Goal: Task Accomplishment & Management: Use online tool/utility

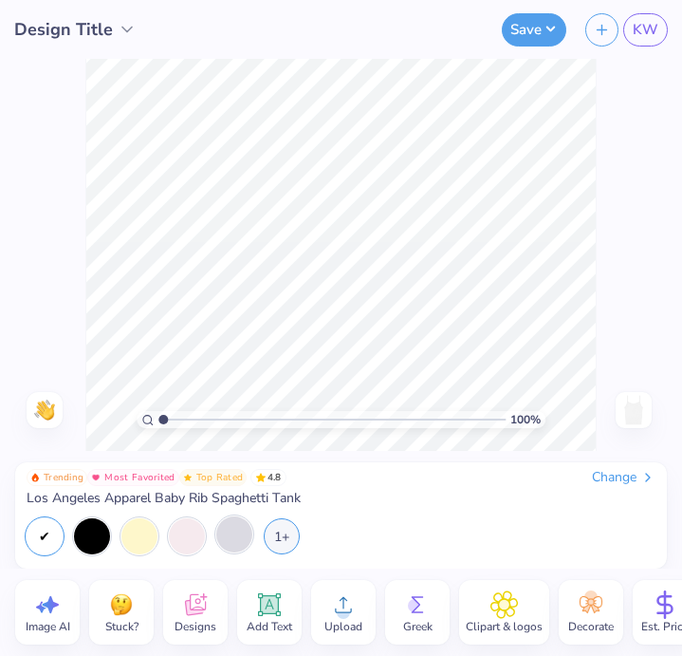
click at [216, 539] on div at bounding box center [234, 534] width 36 height 36
click at [599, 27] on icon "button" at bounding box center [602, 27] width 16 height 16
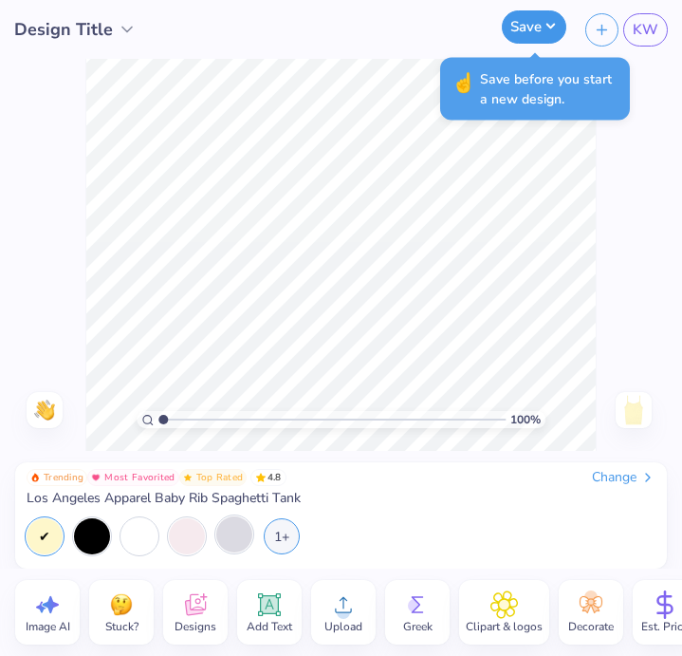
click at [535, 28] on button "Save" at bounding box center [534, 26] width 65 height 33
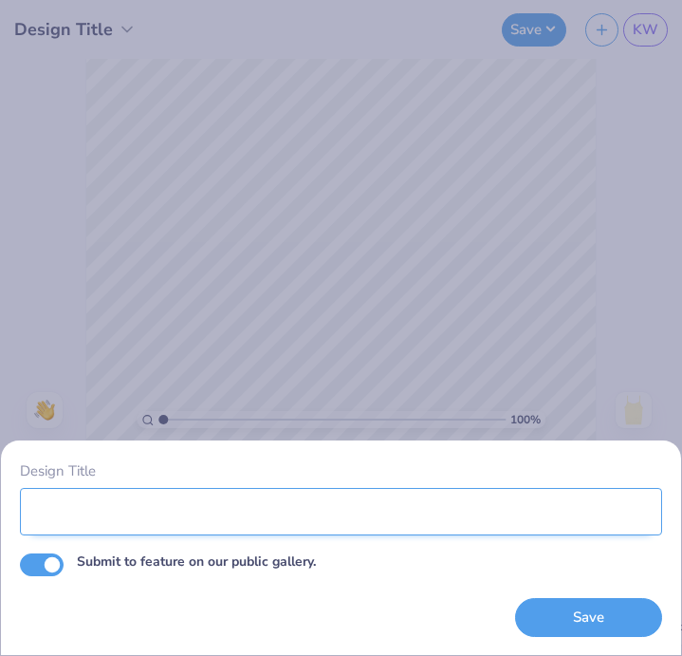
click at [240, 518] on input "Design Title" at bounding box center [341, 511] width 642 height 47
type input "x"
type input "star"
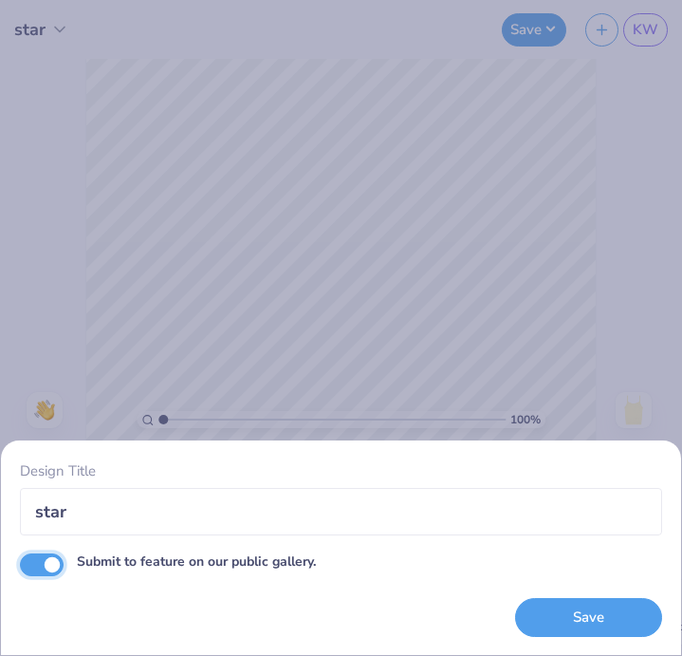
click at [62, 559] on input "Submit to feature on our public gallery." at bounding box center [42, 564] width 44 height 23
checkbox input "false"
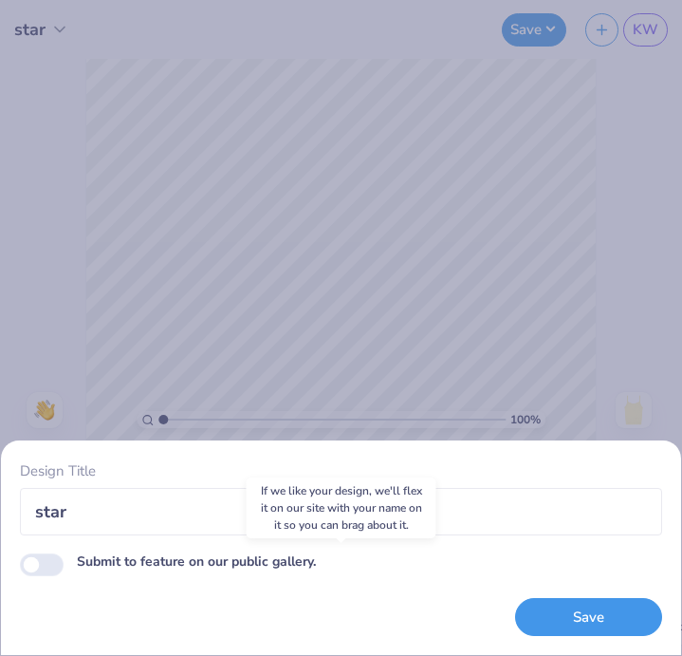
click at [571, 612] on button "Save" at bounding box center [588, 617] width 147 height 39
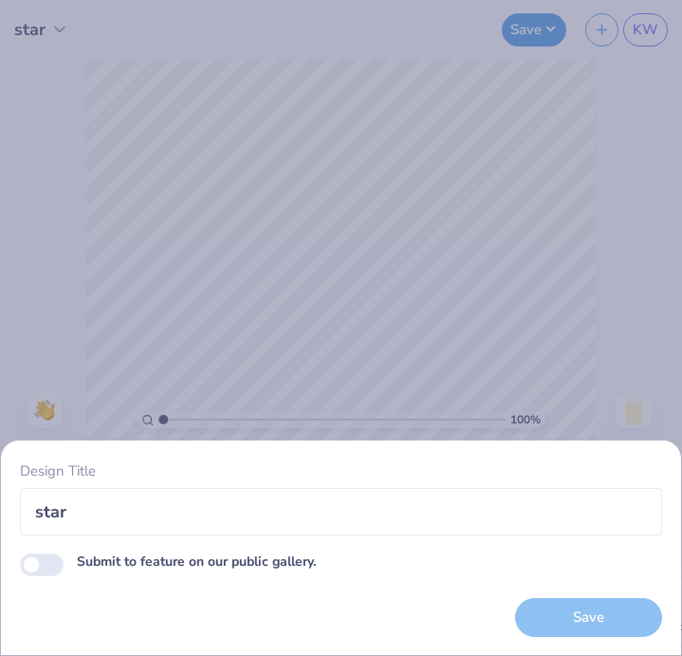
click at [418, 286] on div "Design Title star Submit to feature on our public gallery. Save" at bounding box center [341, 328] width 682 height 656
click at [167, 349] on div "Design Title star Submit to feature on our public gallery. Save" at bounding box center [341, 328] width 682 height 656
